Goal: Transaction & Acquisition: Purchase product/service

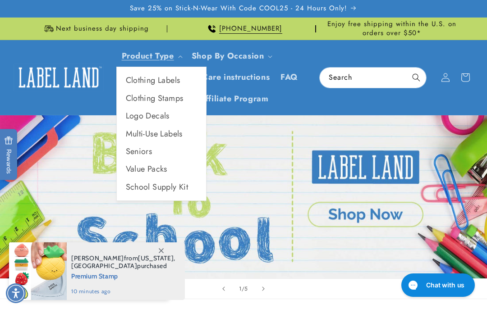
click at [173, 53] on link "Product Type" at bounding box center [148, 56] width 52 height 12
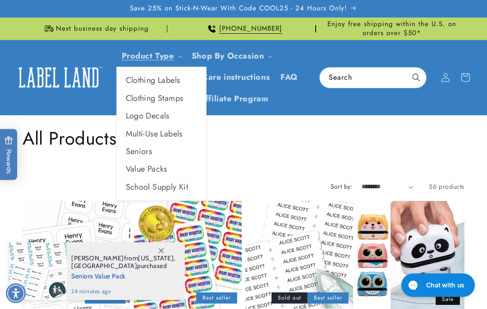
click at [141, 154] on link "Seniors" at bounding box center [161, 152] width 89 height 18
